Goal: Transaction & Acquisition: Purchase product/service

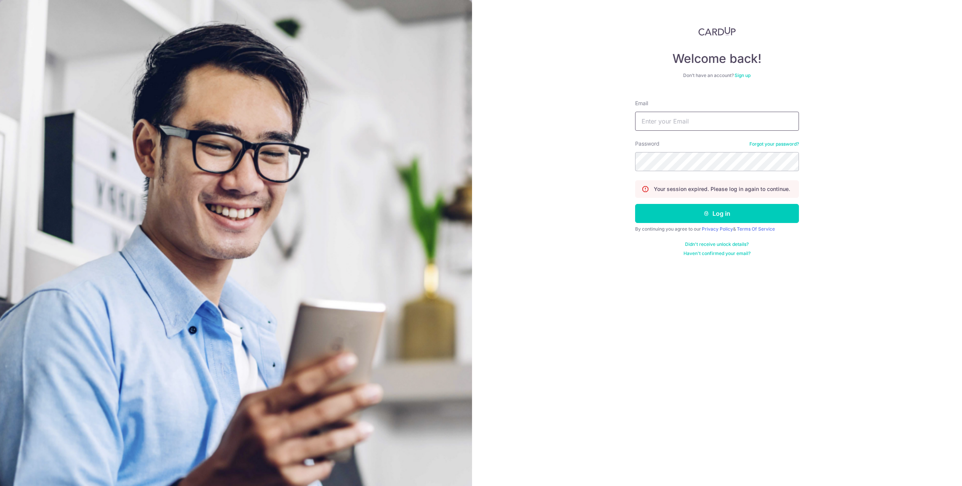
type input "[EMAIL_ADDRESS][DOMAIN_NAME]"
click at [710, 213] on button "Log in" at bounding box center [717, 213] width 164 height 19
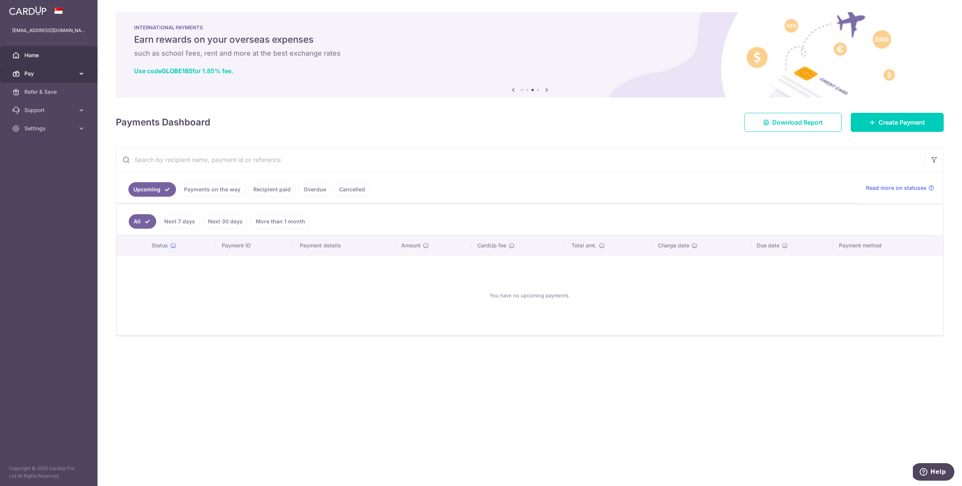
click at [45, 72] on span "Pay" at bounding box center [49, 74] width 50 height 8
click at [46, 108] on span "Recipients" at bounding box center [49, 110] width 50 height 8
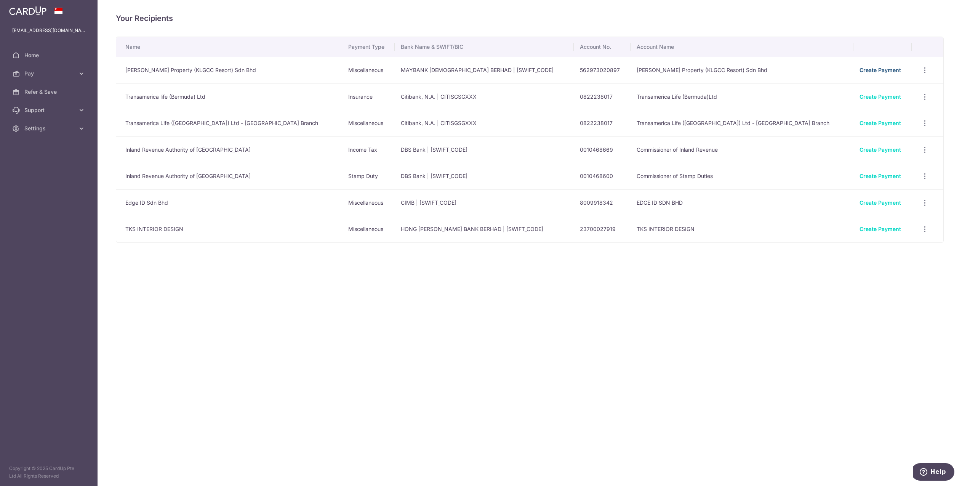
click at [859, 69] on link "Create Payment" at bounding box center [880, 70] width 42 height 6
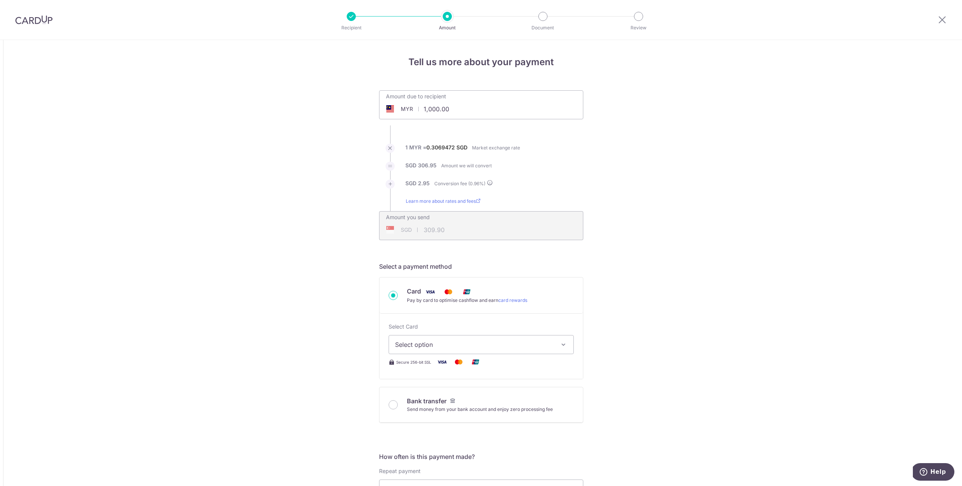
click at [473, 111] on input "1,000.00" at bounding box center [438, 109] width 118 height 18
drag, startPoint x: 473, startPoint y: 111, endPoint x: 374, endPoint y: 107, distance: 98.7
click at [374, 107] on div "Amount due to recipient MYR 1,000.00 1000 1 MYR = 0.3069472 SGD Market exchange…" at bounding box center [480, 165] width 213 height 150
click at [474, 107] on input "1,000.00" at bounding box center [438, 109] width 118 height 18
drag, startPoint x: 463, startPoint y: 111, endPoint x: 426, endPoint y: 102, distance: 37.9
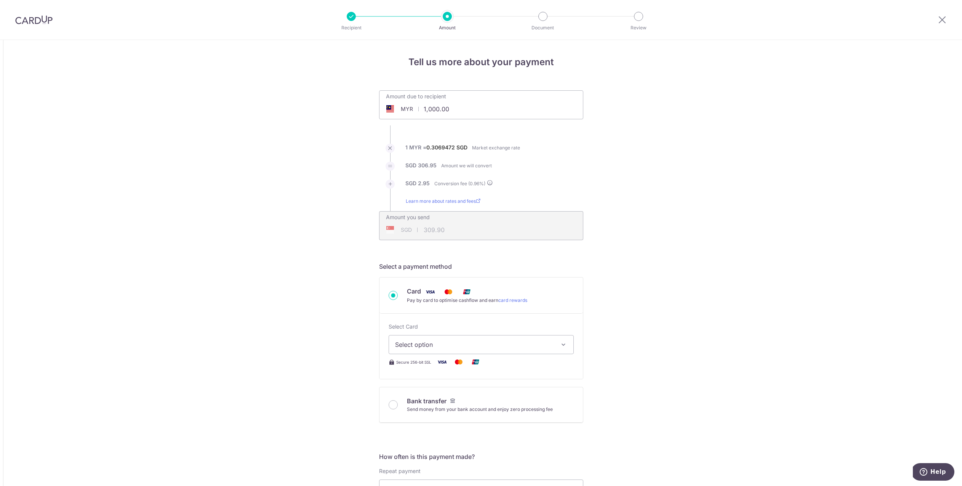
click at [426, 102] on input "1,000.00" at bounding box center [438, 109] width 118 height 18
click at [540, 159] on li "1 MYR = 0.3069472 SGD Market exchange rate" at bounding box center [481, 153] width 204 height 18
type input "132,539.00"
type input "41,073.14"
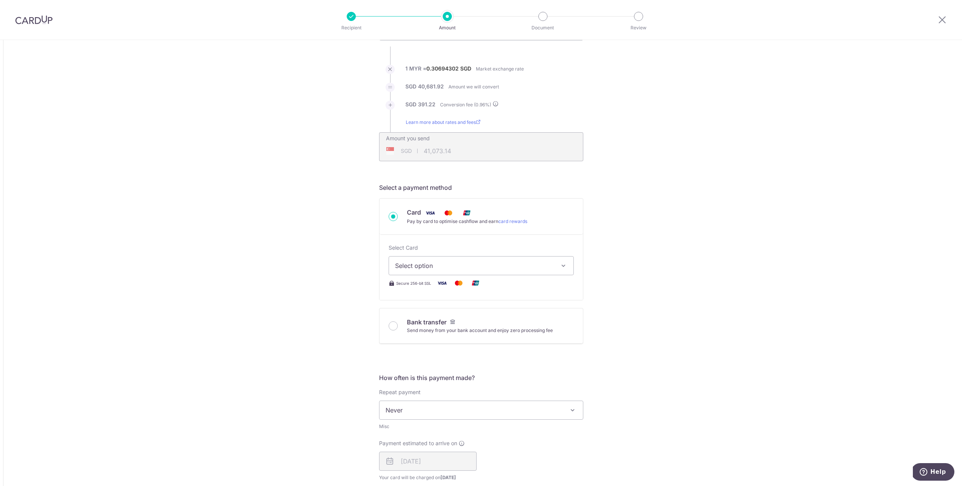
scroll to position [89, 0]
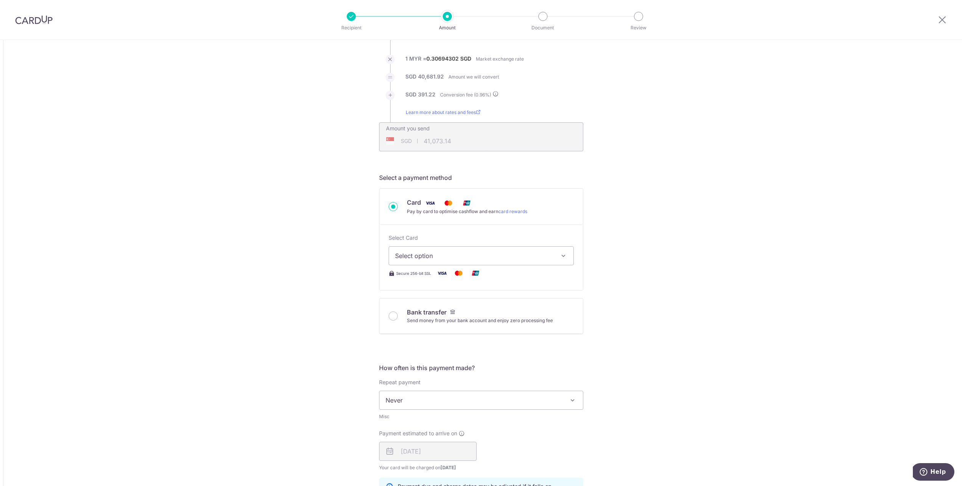
click at [565, 257] on icon "button" at bounding box center [564, 256] width 8 height 8
click at [438, 328] on span "**** 1594" at bounding box center [427, 328] width 28 height 9
type input "132,539.00"
type input "41,072.30"
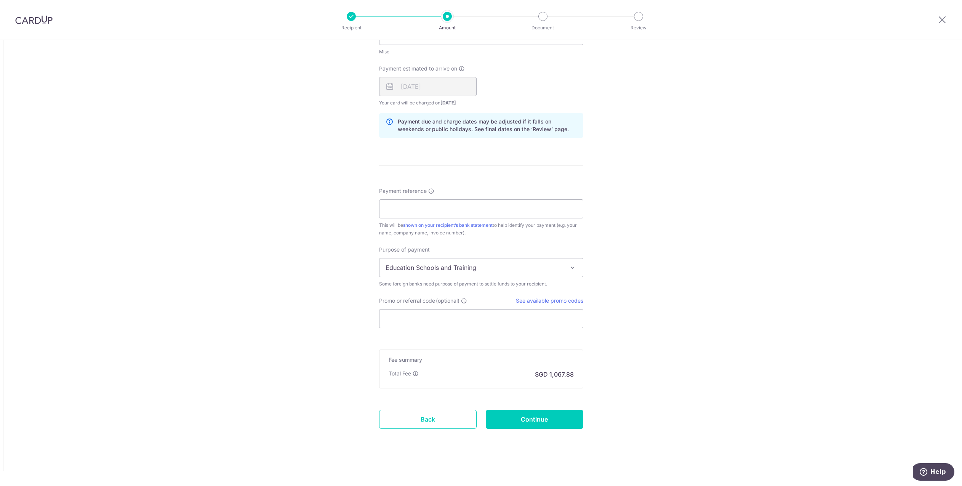
scroll to position [453, 0]
click at [399, 209] on input "Payment reference" at bounding box center [481, 208] width 204 height 19
paste input "ID-S116335/KLGCC/PARCELJ/A-38-3"
click at [422, 209] on input "ID-S116335/KLGCC/PARCELJ/A-38-3" at bounding box center [481, 208] width 204 height 19
drag, startPoint x: 396, startPoint y: 209, endPoint x: 479, endPoint y: 201, distance: 83.5
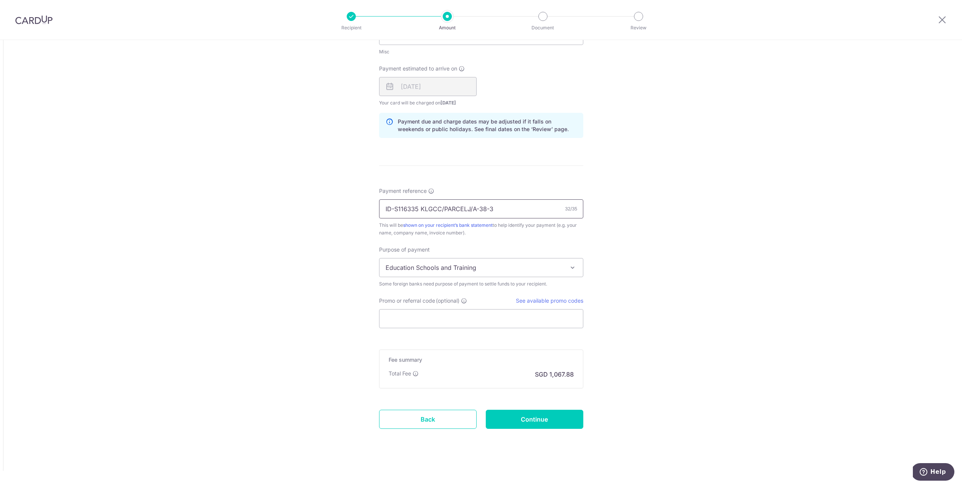
click at [397, 209] on input "ID-S116335 KLGCC/PARCELJ/A-38-3" at bounding box center [481, 208] width 204 height 19
click at [443, 209] on input "ID S116335 KLGCC/PARCELJ/A-38-3" at bounding box center [481, 208] width 204 height 19
drag, startPoint x: 467, startPoint y: 208, endPoint x: 488, endPoint y: 205, distance: 21.6
click at [467, 208] on input "ID S116335 KLGCC PARCELJ/A-38-3" at bounding box center [481, 208] width 204 height 19
drag, startPoint x: 473, startPoint y: 208, endPoint x: 490, endPoint y: 205, distance: 17.0
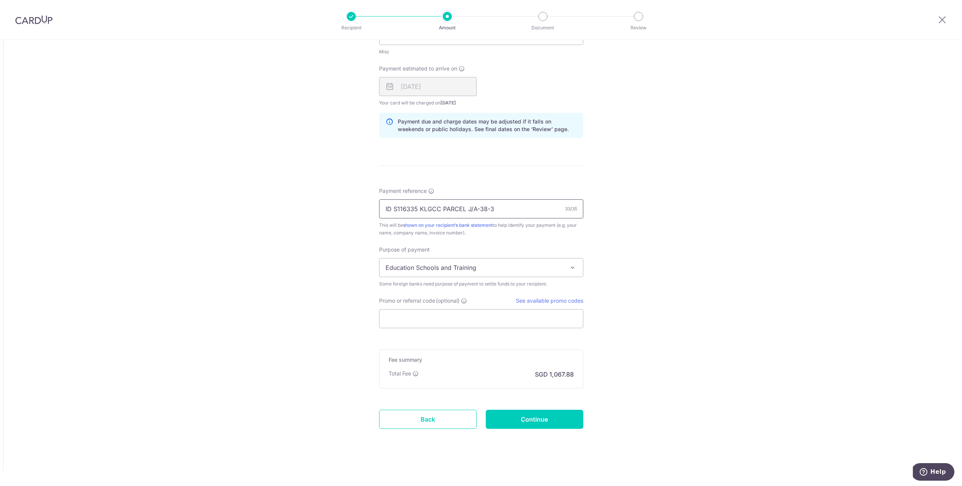
click at [473, 208] on input "ID S116335 KLGCC PARCEL J/A-38-3" at bounding box center [481, 208] width 204 height 19
type input "ID S116335 KLGCC PARCEL J A-38-3"
click at [566, 269] on span "Education Schools and Training" at bounding box center [480, 267] width 203 height 18
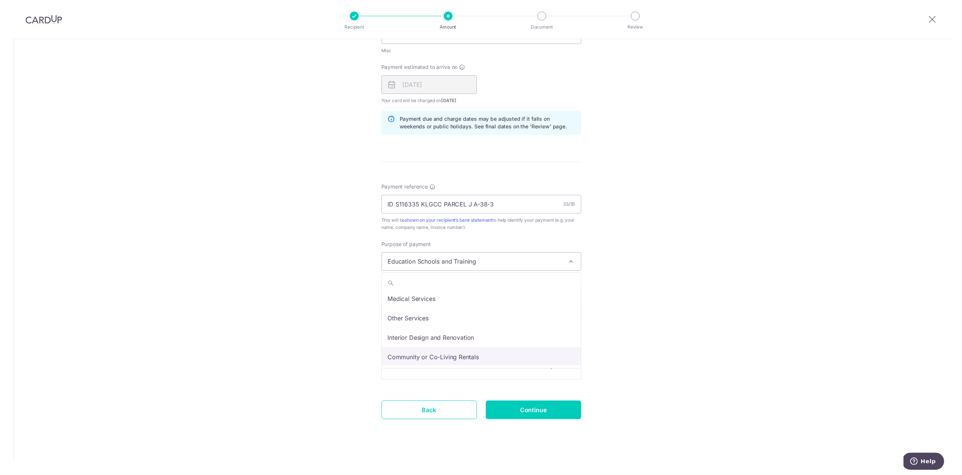
scroll to position [40, 0]
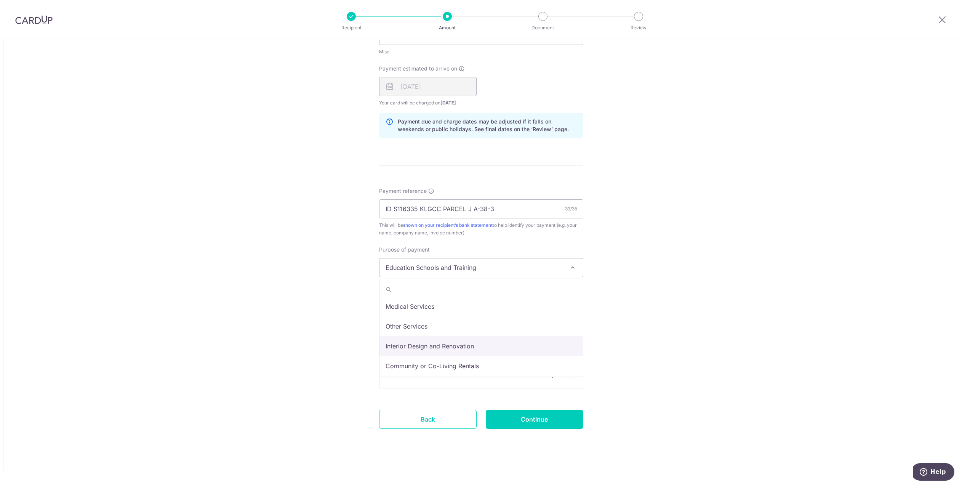
select select "Interior Design and Renovation"
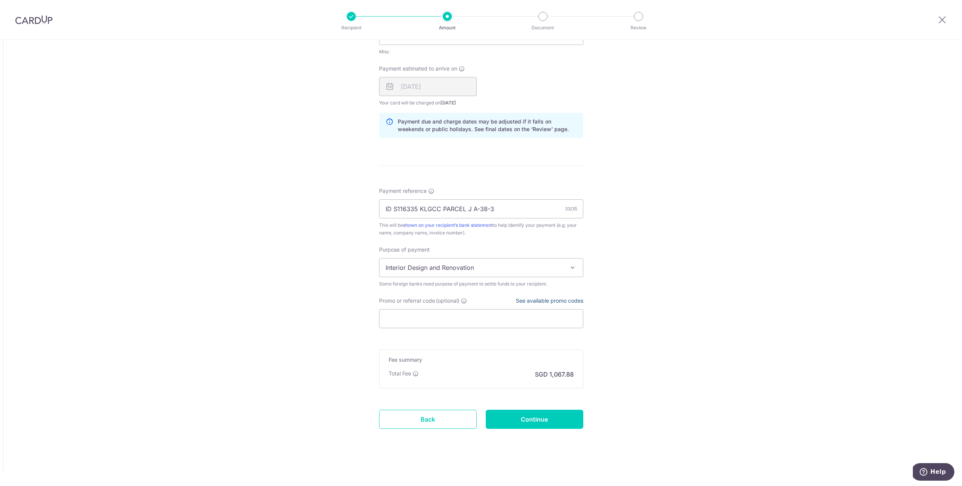
click at [547, 300] on link "See available promo codes" at bounding box center [549, 300] width 67 height 6
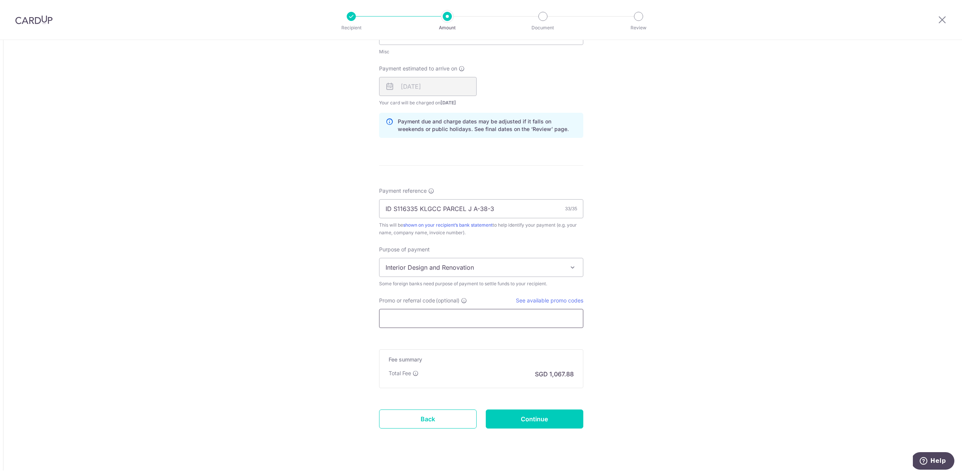
click at [414, 318] on input "Promo or referral code (optional)" at bounding box center [481, 318] width 204 height 19
paste input "GLOBE185"
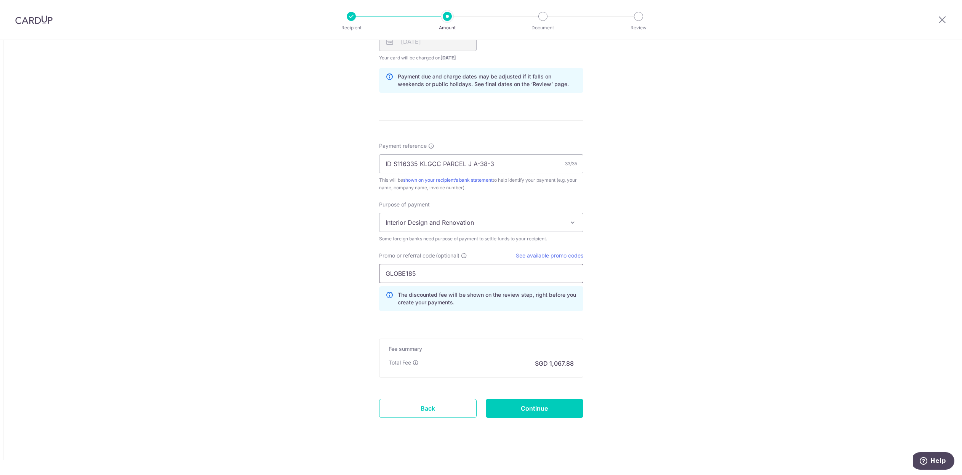
scroll to position [498, 0]
type input "GLOBE185"
click at [533, 411] on input "Continue" at bounding box center [535, 408] width 98 height 19
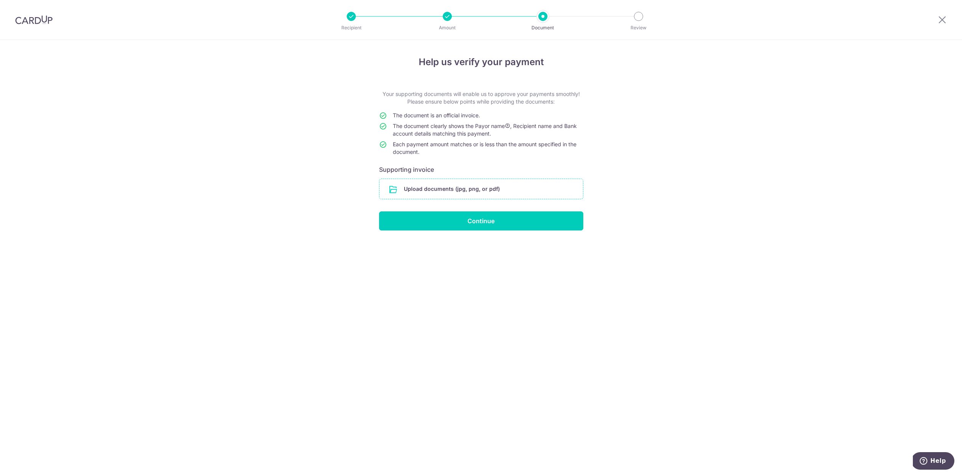
click at [434, 185] on input "file" at bounding box center [480, 189] width 203 height 20
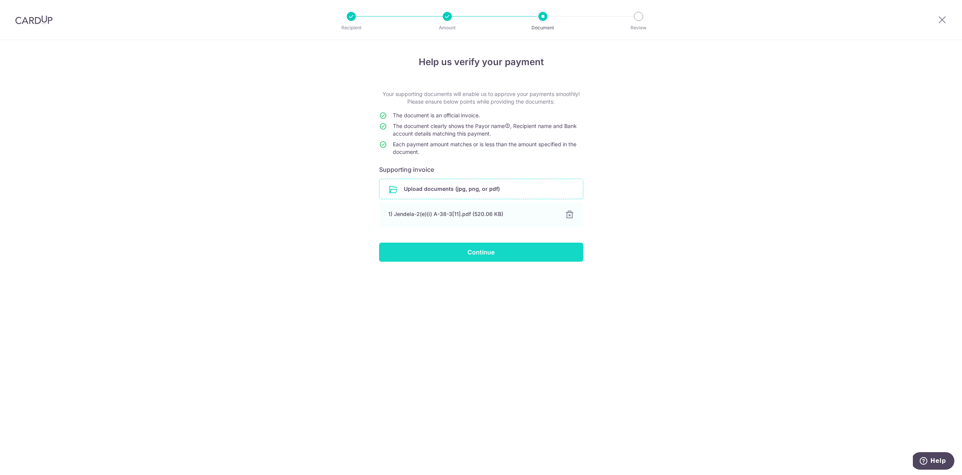
click at [483, 254] on input "Continue" at bounding box center [481, 252] width 204 height 19
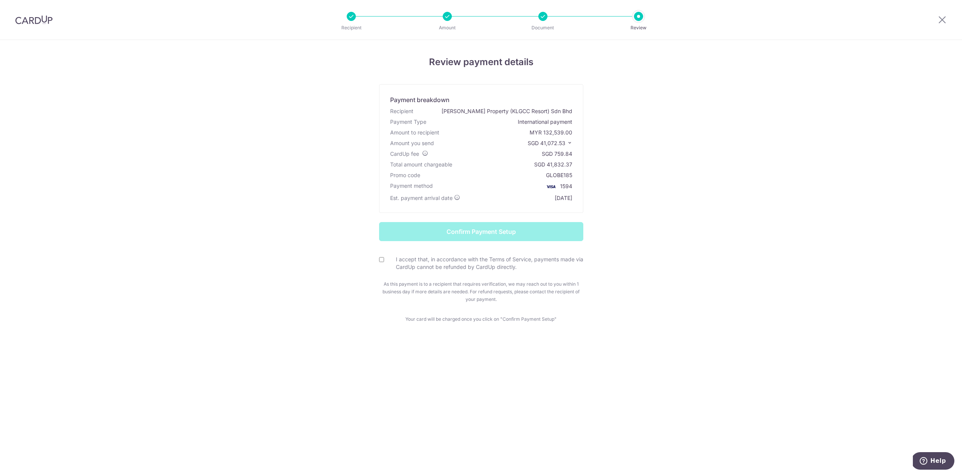
click at [379, 261] on input "I accept that, in accordance with the Terms of Service, payments made via CardU…" at bounding box center [381, 259] width 5 height 5
checkbox input "true"
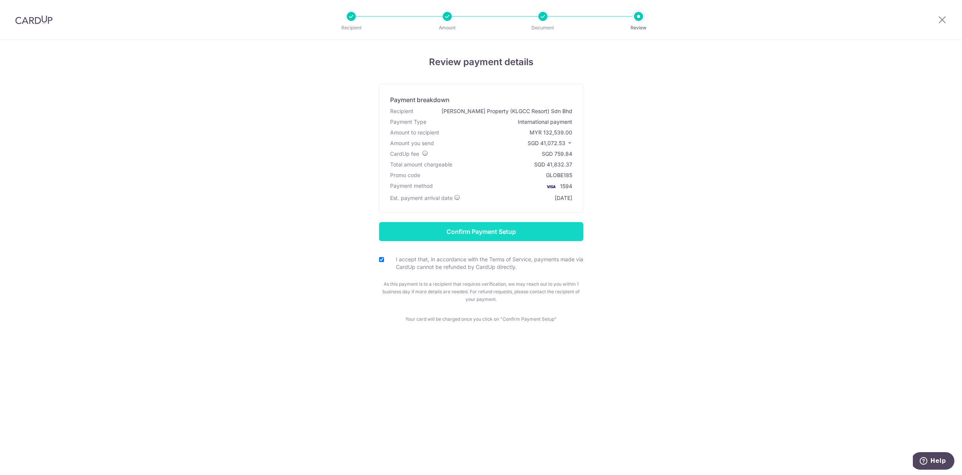
click at [488, 232] on input "Confirm Payment Setup" at bounding box center [481, 231] width 204 height 19
